Goal: Use online tool/utility: Use online tool/utility

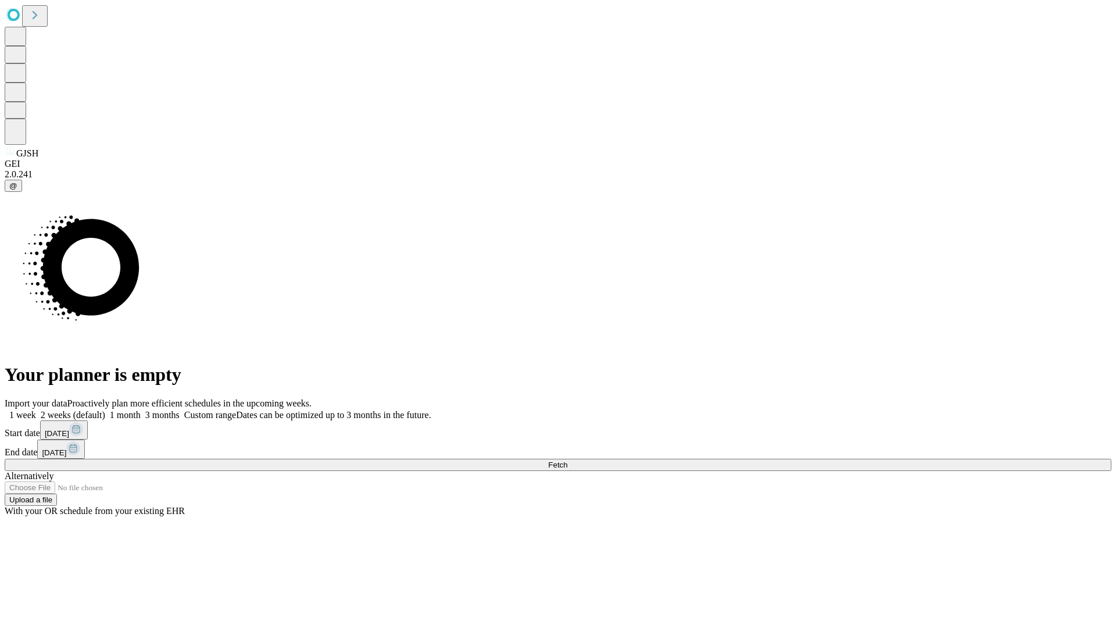
click at [567, 460] on span "Fetch" at bounding box center [557, 464] width 19 height 9
